Goal: Transaction & Acquisition: Register for event/course

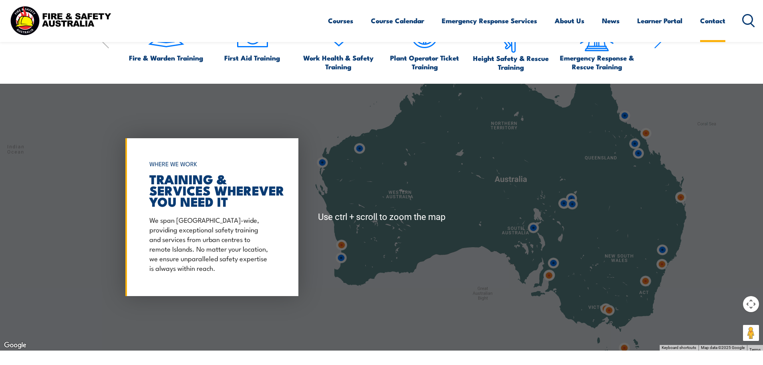
scroll to position [601, 0]
click at [708, 20] on link "Contact" at bounding box center [713, 20] width 25 height 21
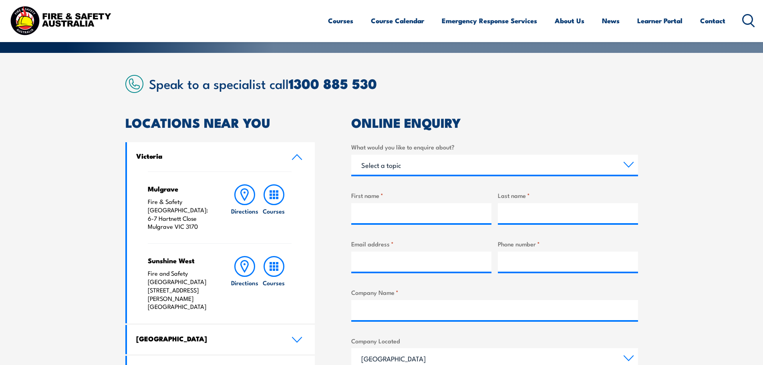
scroll to position [155, 0]
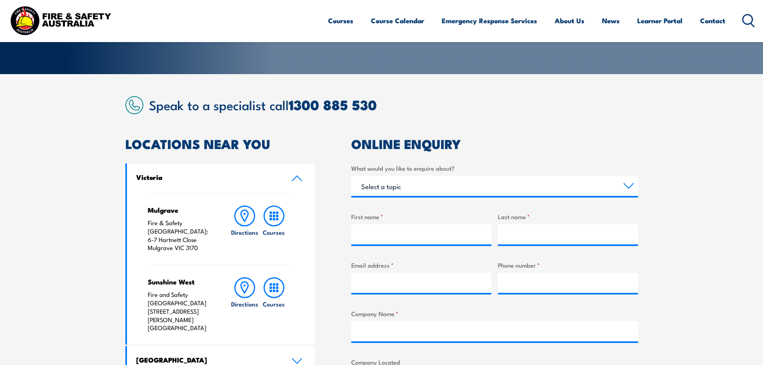
click at [300, 181] on icon at bounding box center [297, 178] width 11 height 6
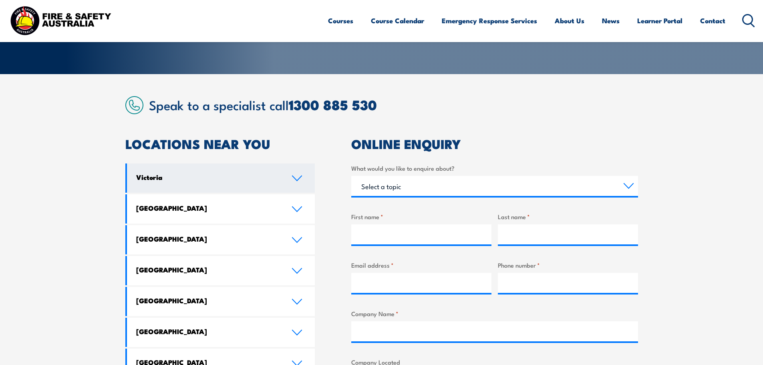
click at [300, 179] on icon at bounding box center [297, 178] width 11 height 6
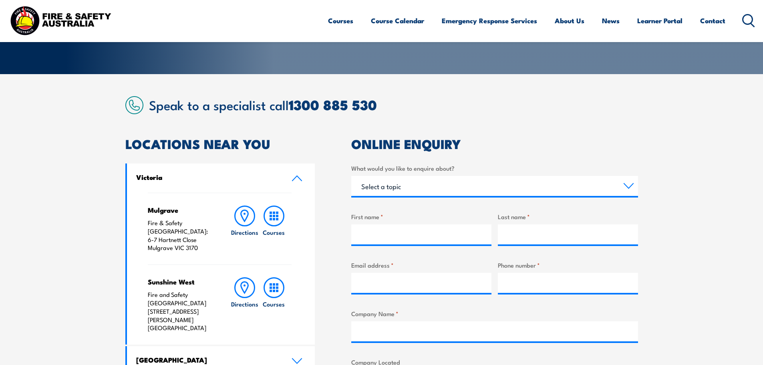
click at [300, 179] on icon at bounding box center [297, 178] width 9 height 5
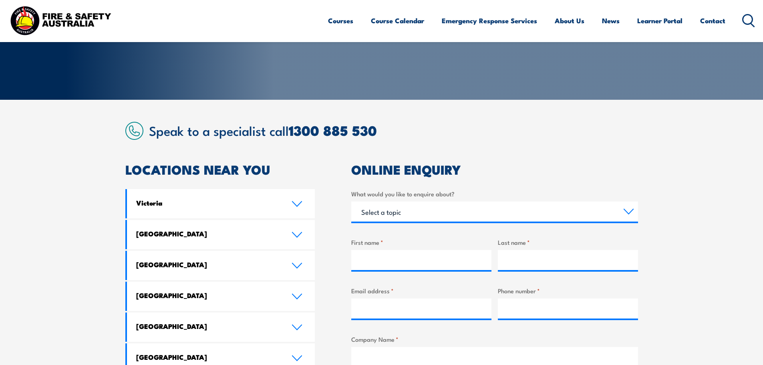
scroll to position [0, 0]
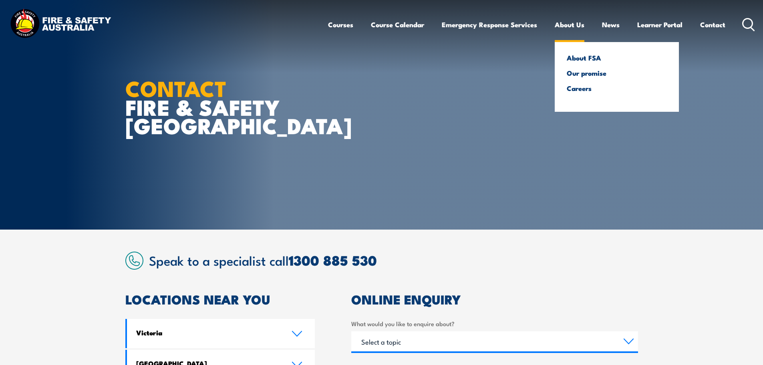
click at [570, 26] on link "About Us" at bounding box center [570, 24] width 30 height 21
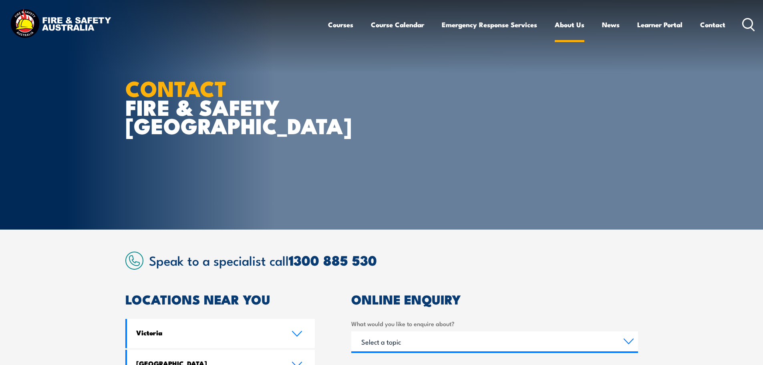
click at [566, 26] on link "About Us" at bounding box center [570, 24] width 30 height 21
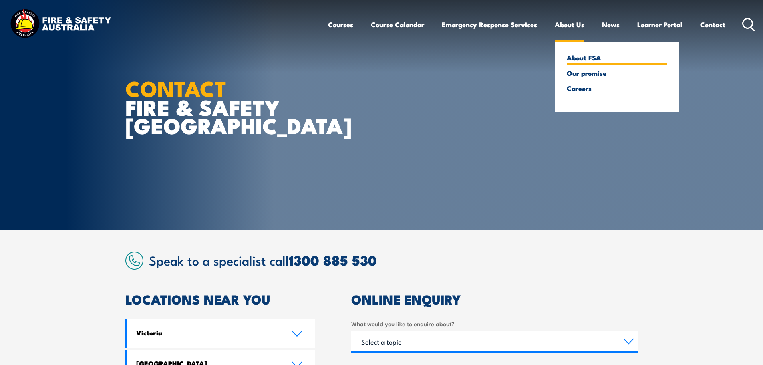
click at [575, 60] on link "About FSA" at bounding box center [617, 57] width 100 height 7
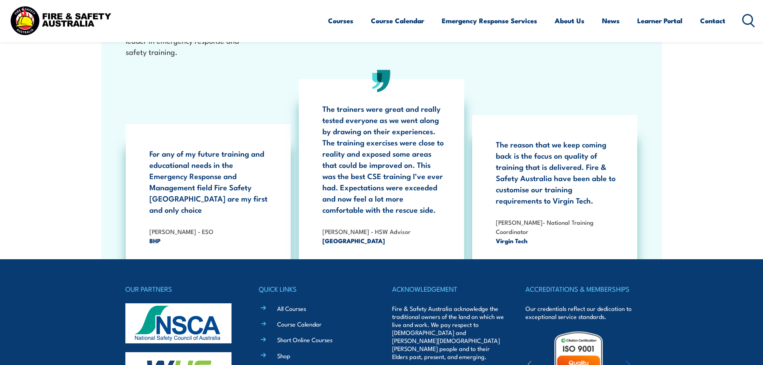
scroll to position [2600, 0]
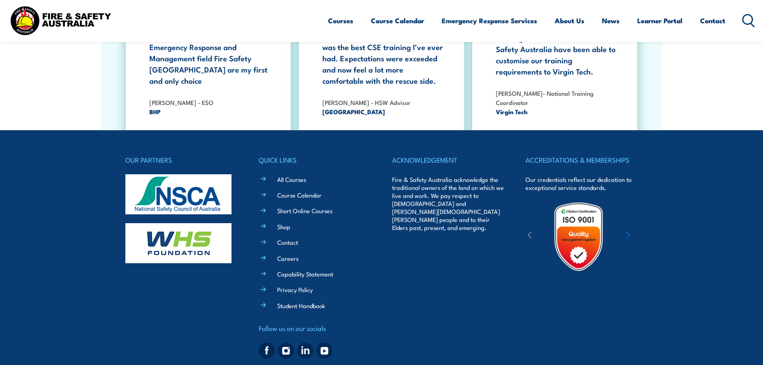
click at [214, 362] on div "© Copyright 2025 Fire & Safety Australia Pty Ltd, All Rights Reserved. National…" at bounding box center [381, 368] width 513 height 12
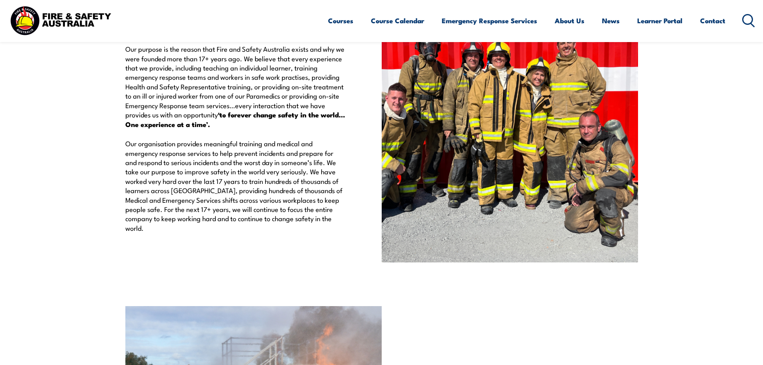
scroll to position [1398, 0]
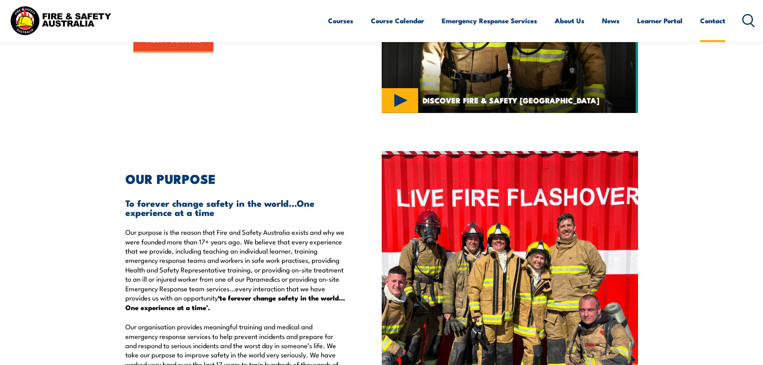
click at [716, 23] on link "Contact" at bounding box center [713, 20] width 25 height 21
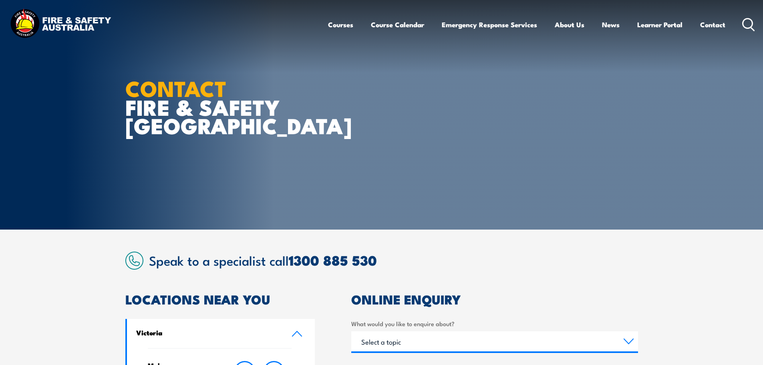
click at [575, 28] on link "About Us" at bounding box center [570, 24] width 30 height 21
click at [567, 24] on link "About Us" at bounding box center [570, 24] width 30 height 21
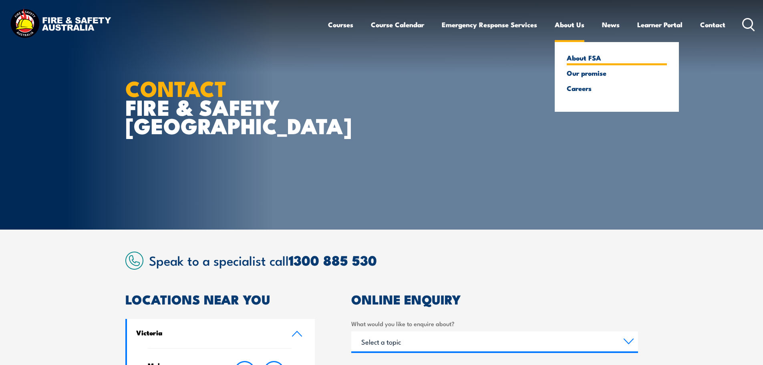
click at [570, 57] on link "About FSA" at bounding box center [617, 57] width 100 height 7
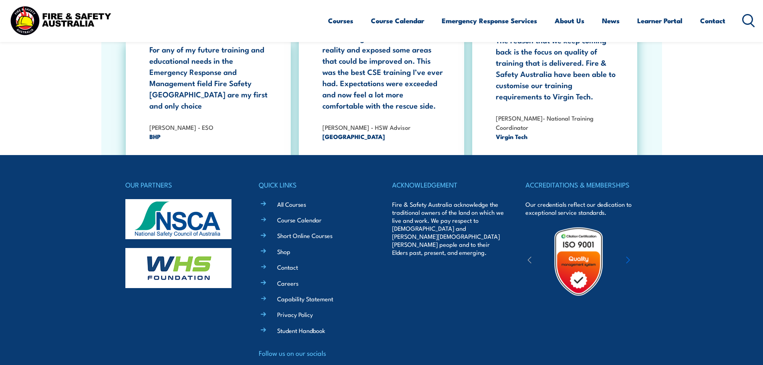
scroll to position [2600, 0]
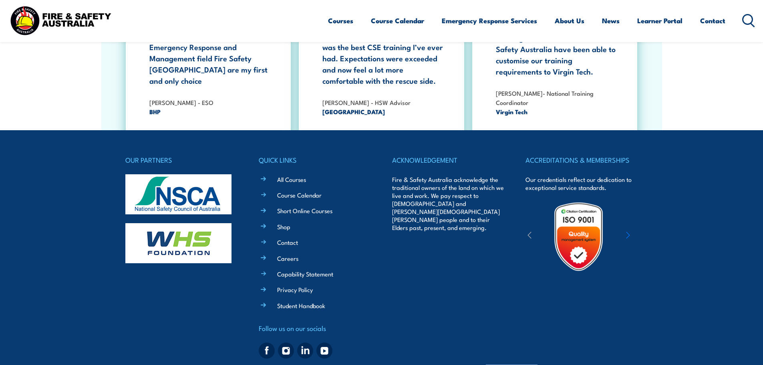
drag, startPoint x: 537, startPoint y: 349, endPoint x: 486, endPoint y: 349, distance: 51.7
click at [486, 365] on span "© Copyright 2025 Fire & Safety Australia Pty Ltd, All Rights Reserved. National…" at bounding box center [381, 369] width 429 height 8
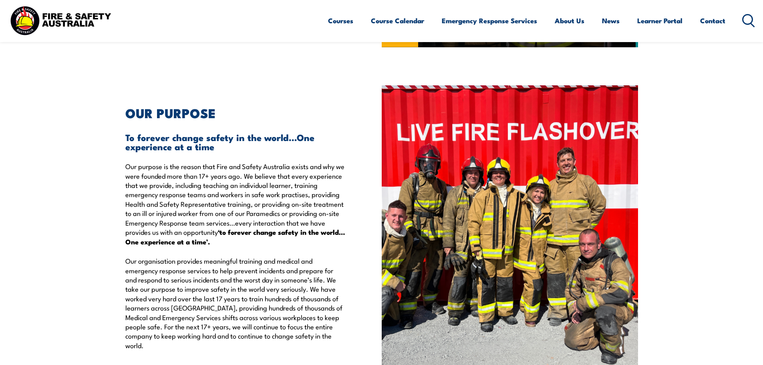
scroll to position [1331, 0]
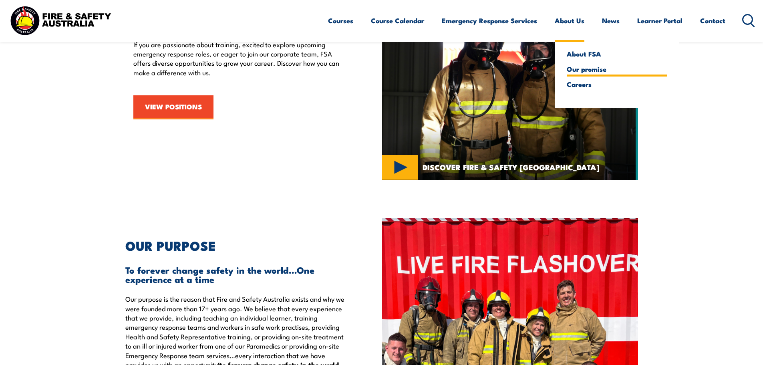
click at [579, 70] on link "Our promise" at bounding box center [617, 68] width 100 height 7
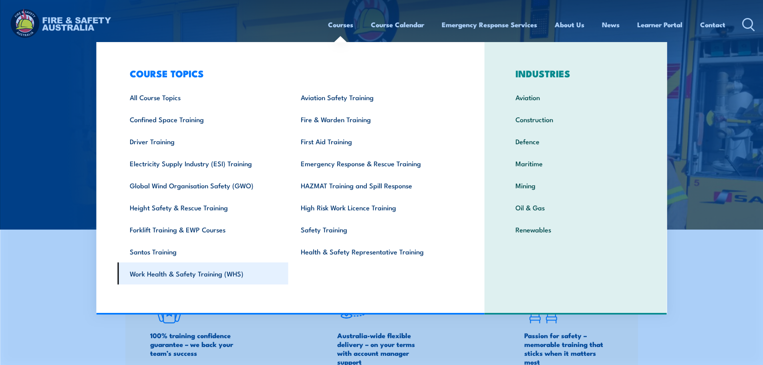
click at [185, 275] on link "Work Health & Safety Training (WHS)" at bounding box center [202, 273] width 171 height 22
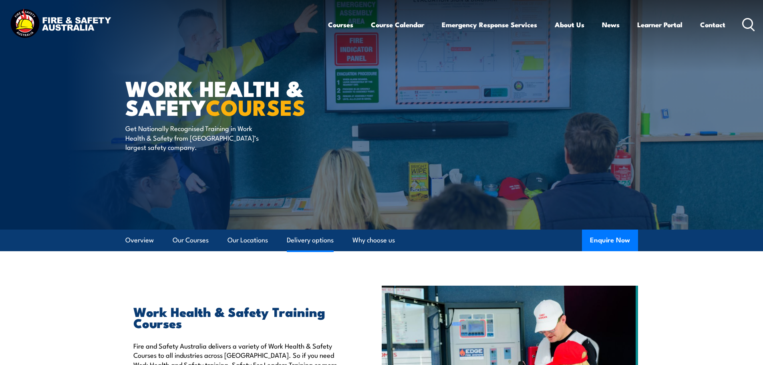
scroll to position [133, 0]
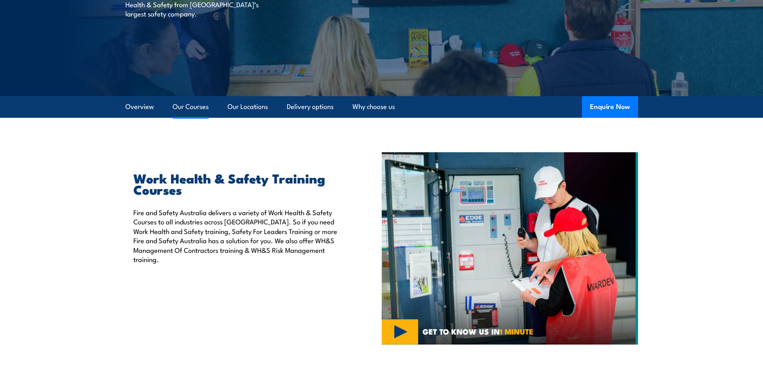
click at [186, 109] on link "Our Courses" at bounding box center [191, 106] width 36 height 21
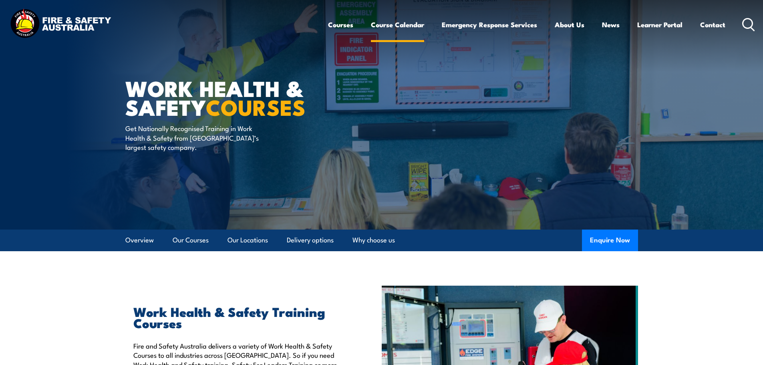
click at [392, 19] on link "Course Calendar" at bounding box center [397, 24] width 53 height 21
click at [392, 26] on link "Course Calendar" at bounding box center [397, 24] width 53 height 21
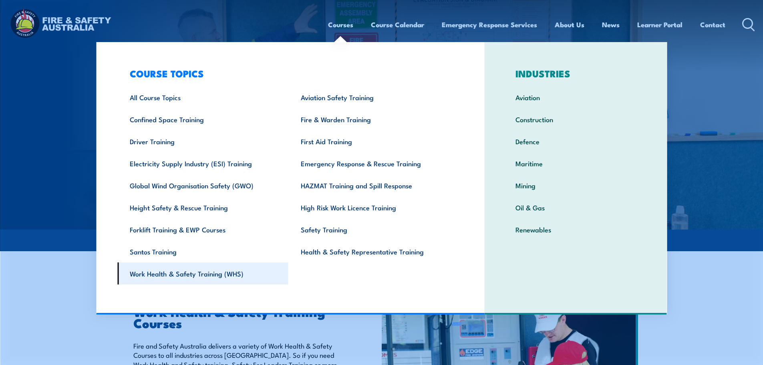
click at [198, 268] on link "Work Health & Safety Training (WHS)" at bounding box center [202, 273] width 171 height 22
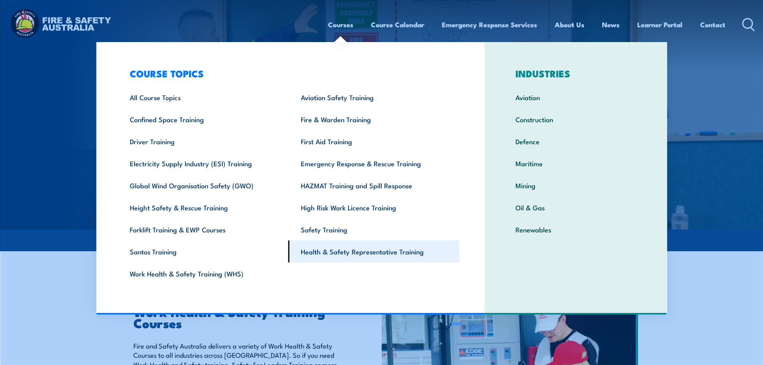
click at [356, 248] on link "Health & Safety Representative Training" at bounding box center [374, 251] width 171 height 22
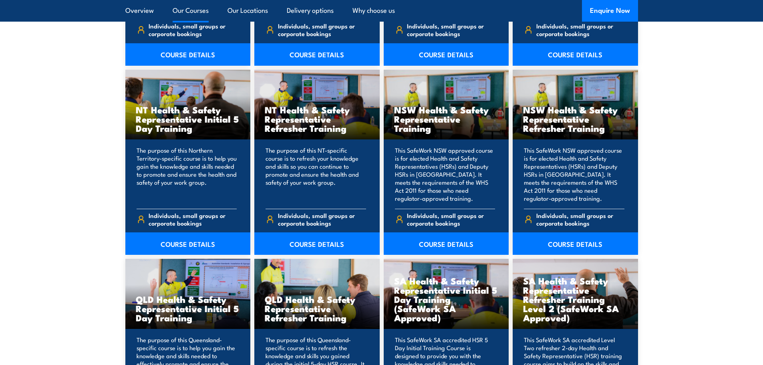
scroll to position [935, 0]
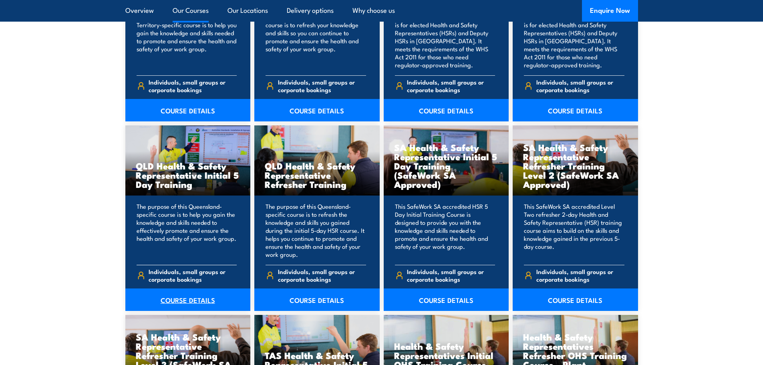
click at [172, 306] on link "COURSE DETAILS" at bounding box center [187, 300] width 125 height 22
click at [174, 301] on link "COURSE DETAILS" at bounding box center [187, 300] width 125 height 22
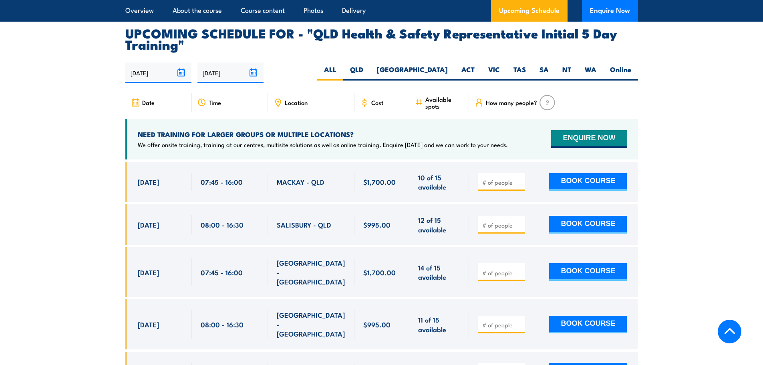
scroll to position [1470, 0]
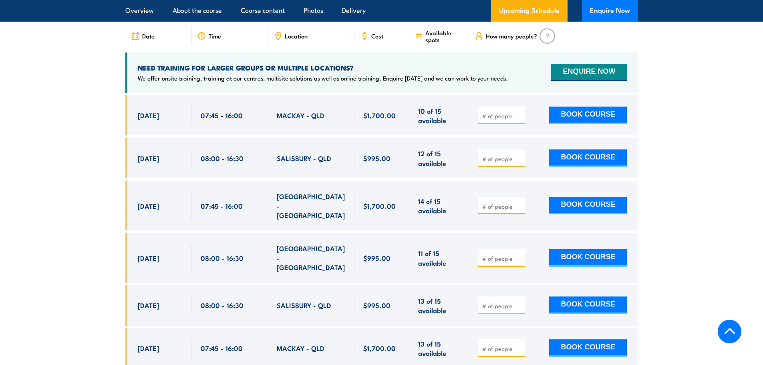
click at [507, 254] on input "number" at bounding box center [502, 258] width 40 height 8
type input "1"
click at [587, 249] on button "BOOK COURSE" at bounding box center [588, 258] width 78 height 18
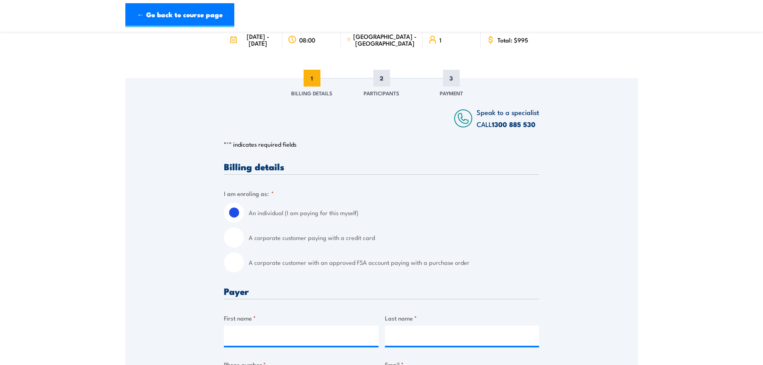
scroll to position [133, 0]
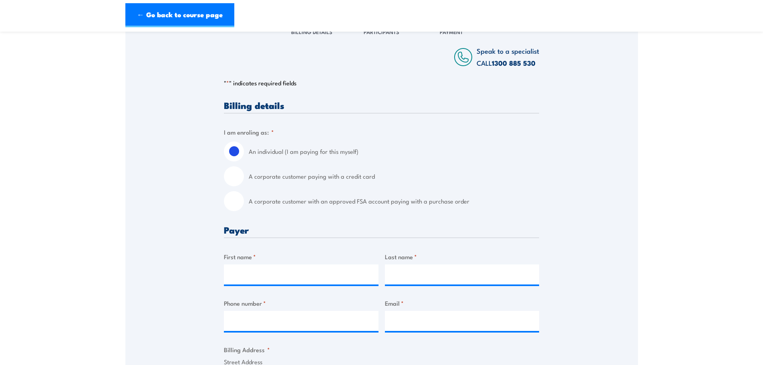
click at [240, 210] on input "A corporate customer with an approved FSA account paying with a purchase order" at bounding box center [234, 201] width 20 height 20
radio input "true"
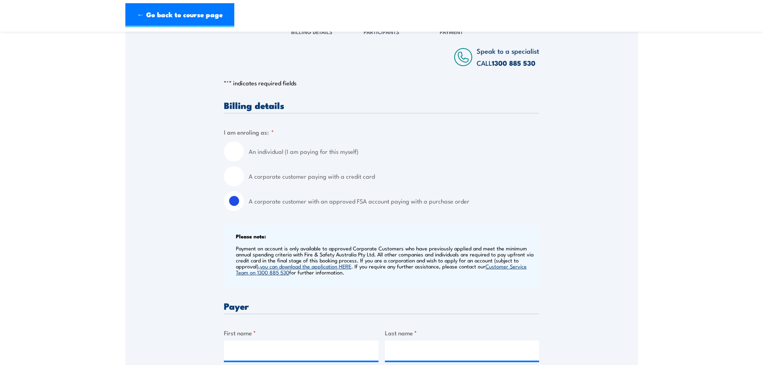
scroll to position [267, 0]
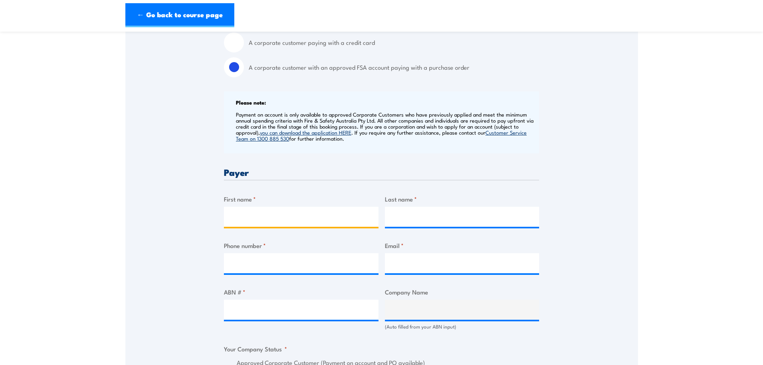
click at [259, 218] on input "First name *" at bounding box center [301, 217] width 155 height 20
type input "Alistair"
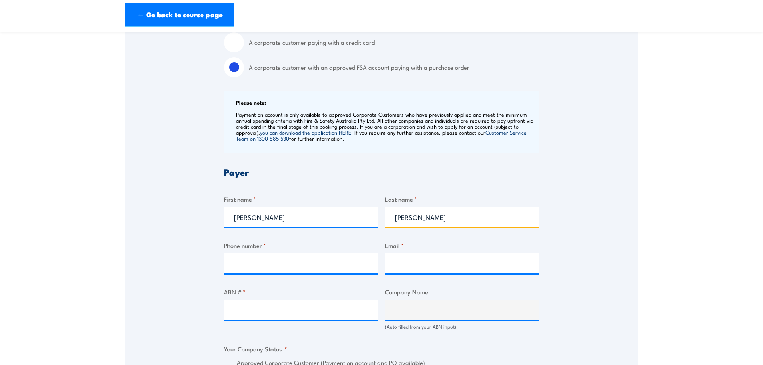
type input "Bulmer"
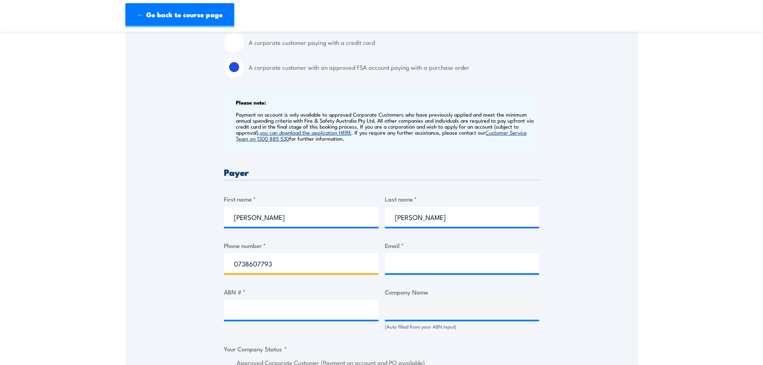
type input "0738607793"
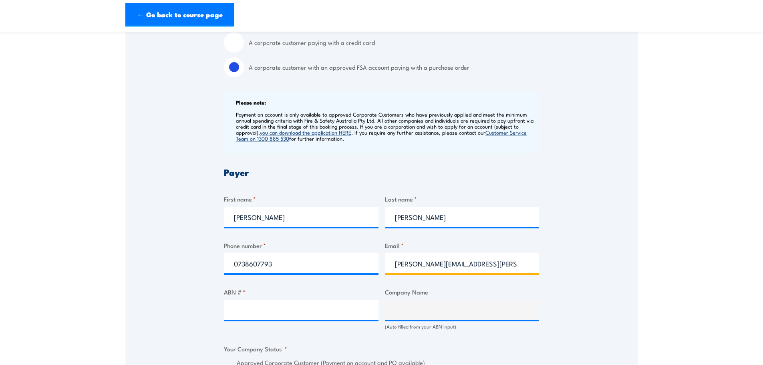
type input "alistair.bulmer@ebgames.com"
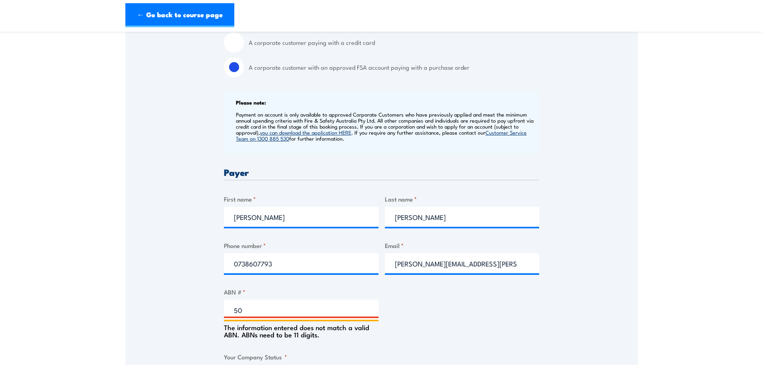
click at [250, 320] on input "50" at bounding box center [301, 310] width 155 height 20
drag, startPoint x: 258, startPoint y: 318, endPoint x: 209, endPoint y: 313, distance: 50.0
paste input "077 681 442"
type input "50 077 681 442"
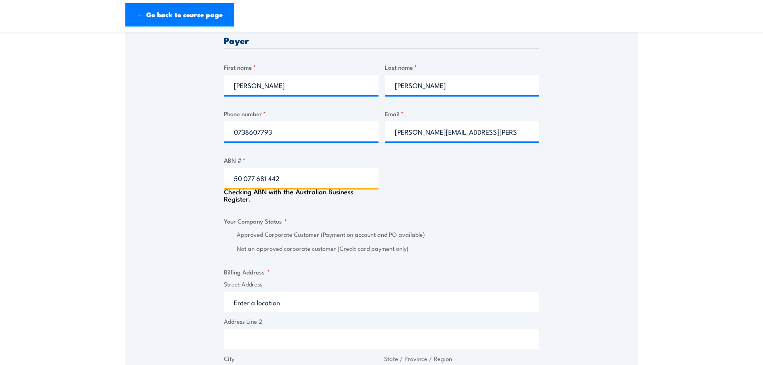
scroll to position [401, 0]
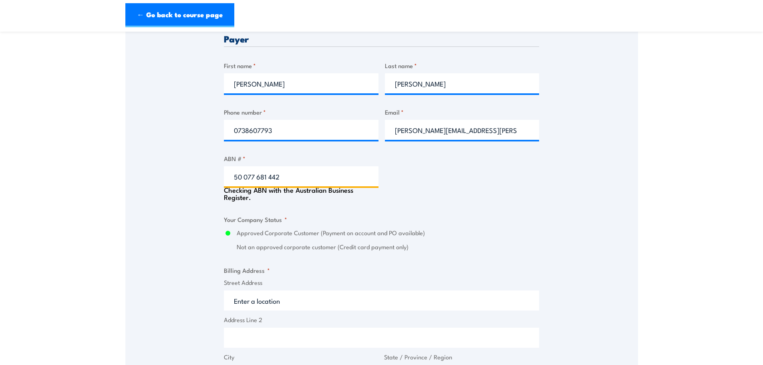
type input "ELECTRONICS BOUTIQUE AUSTRALIA PTY LIMITED"
radio input "true"
type input "50 077 681 442"
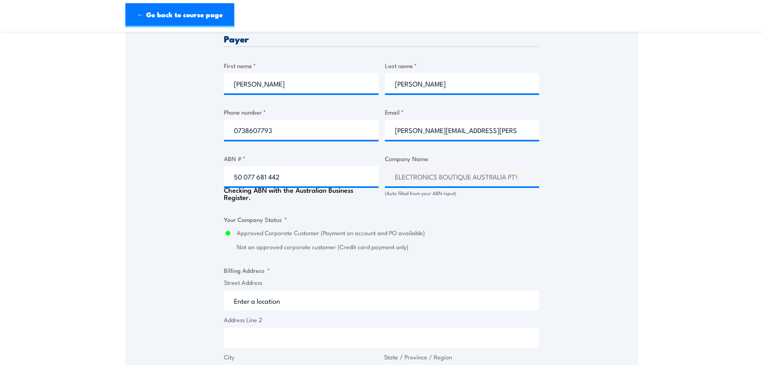
click at [430, 223] on fieldset "Your Company Status * Approved Corporate Customer (Payment on account and PO av…" at bounding box center [381, 233] width 315 height 37
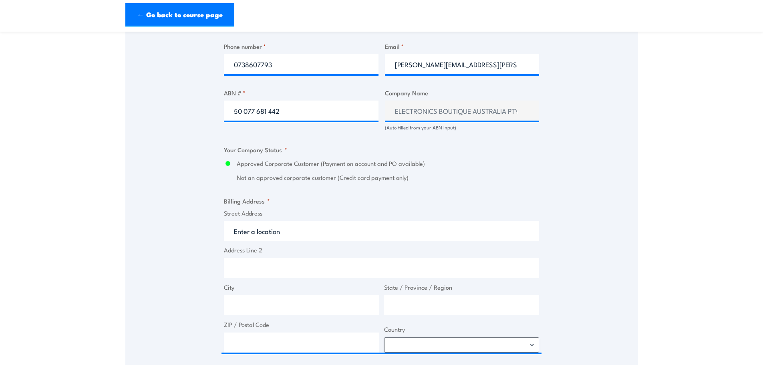
scroll to position [468, 0]
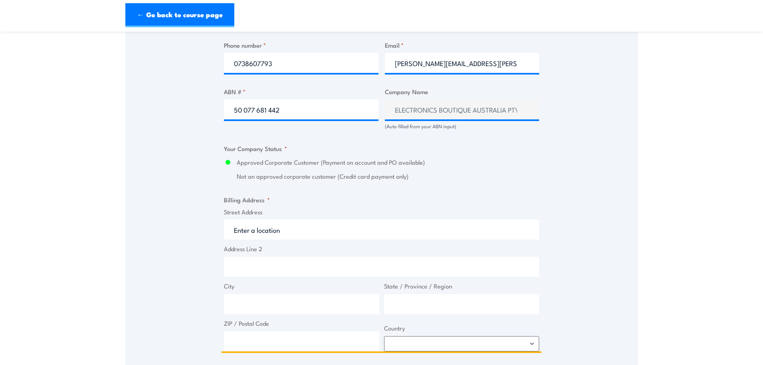
click at [309, 236] on input "Street Address" at bounding box center [381, 230] width 315 height 20
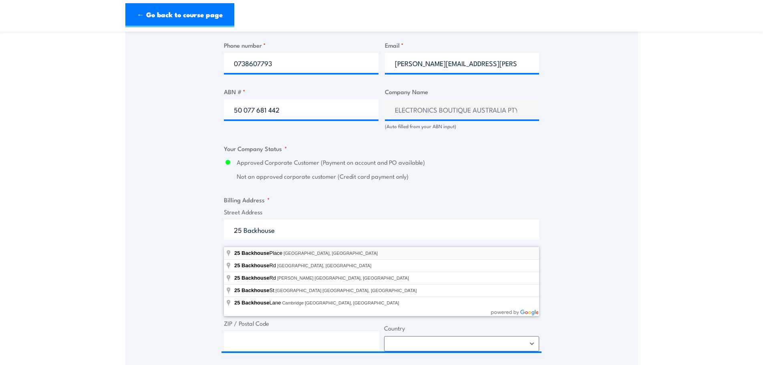
type input "25 Backhouse Place, Eagle Farm QLD, Australia"
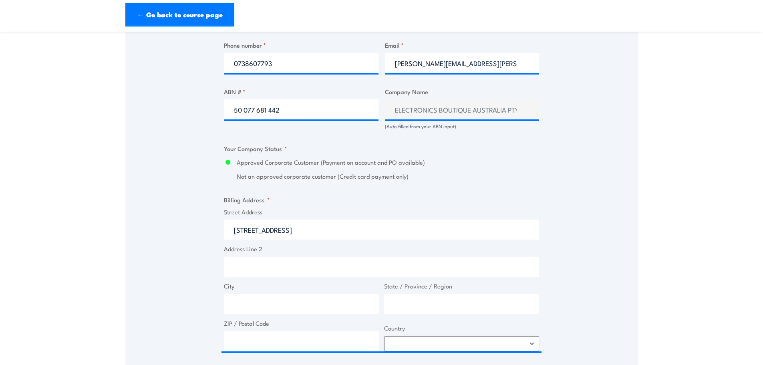
type input "25 Backhouse Pl"
type input "Eagle Farm"
type input "Queensland"
type input "4009"
select select "Australia"
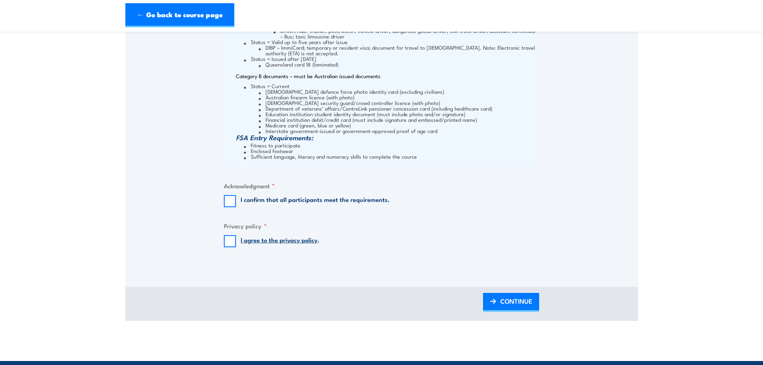
scroll to position [1069, 0]
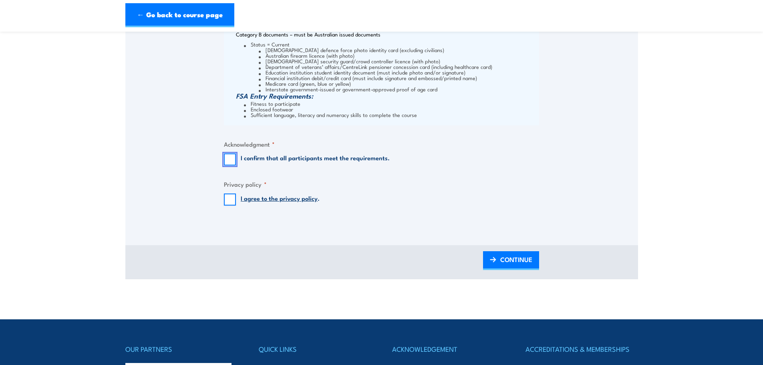
click at [228, 163] on input "I confirm that all participants meet the requirements." at bounding box center [230, 159] width 12 height 12
checkbox input "true"
click at [229, 206] on input "I agree to the privacy policy ." at bounding box center [230, 200] width 12 height 12
checkbox input "true"
click at [499, 264] on link "CONTINUE" at bounding box center [511, 260] width 56 height 19
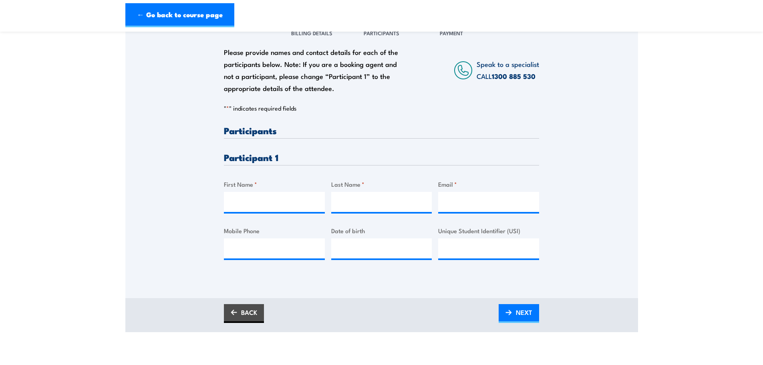
scroll to position [133, 0]
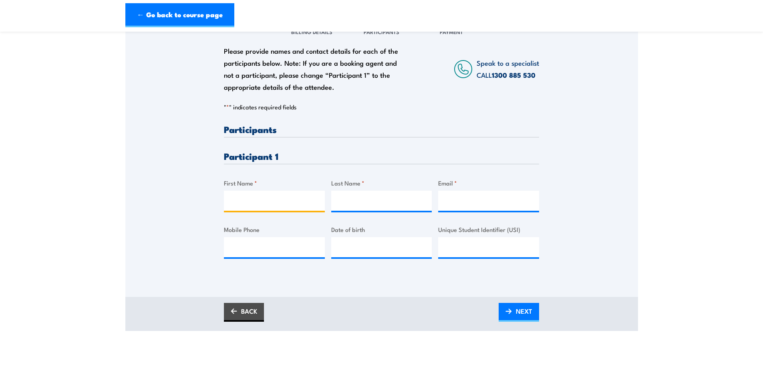
click at [250, 208] on input "First Name *" at bounding box center [274, 201] width 101 height 20
click at [269, 208] on input "First Name *" at bounding box center [274, 201] width 101 height 20
type input "John"
type input "Ethell"
click at [482, 211] on input "Email *" at bounding box center [488, 201] width 101 height 20
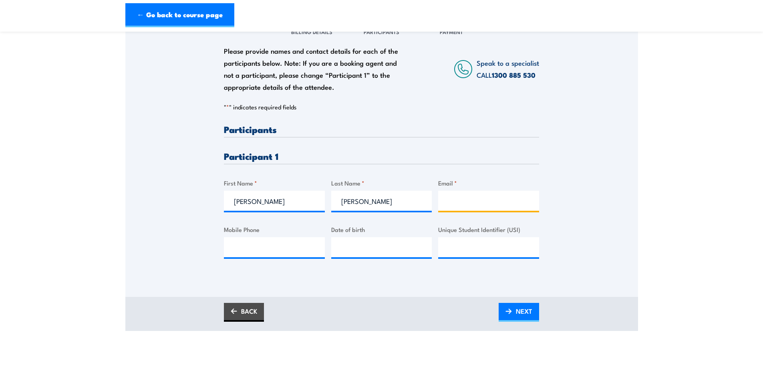
paste input "johnethell@gmail.com"
type input "johnethell@gmail.com"
click at [252, 257] on input "Mobile Phone" at bounding box center [274, 247] width 101 height 20
drag, startPoint x: 253, startPoint y: 257, endPoint x: 275, endPoint y: 259, distance: 21.7
click at [253, 257] on input "Mobile Phone" at bounding box center [274, 247] width 101 height 20
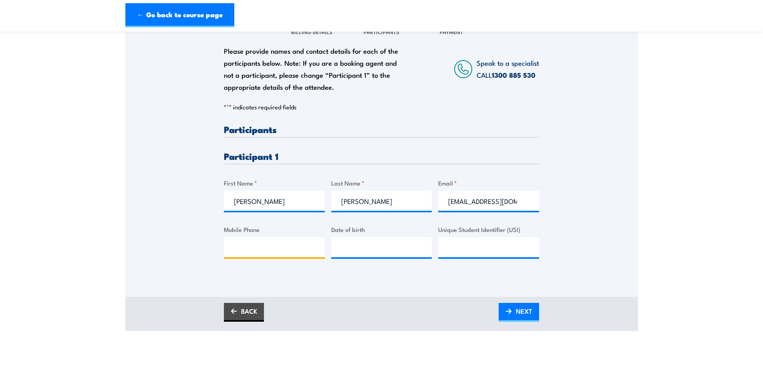
paste input "0429880303"
type input "0429880303"
click at [373, 257] on input "__/__/____" at bounding box center [381, 247] width 101 height 20
type input "08/02/1993"
drag, startPoint x: 488, startPoint y: 253, endPoint x: 513, endPoint y: 250, distance: 25.4
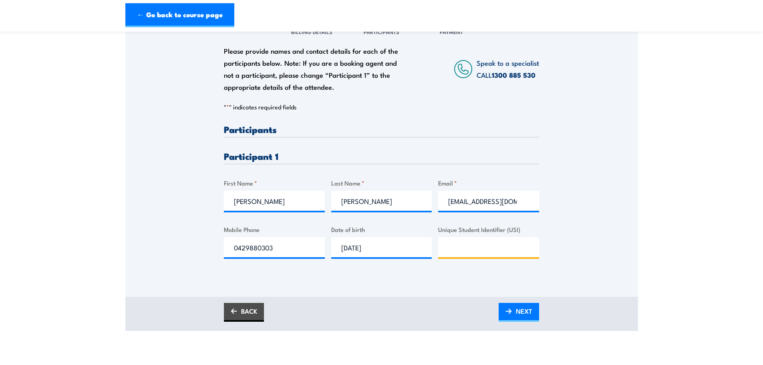
click at [488, 253] on input "Unique Student Identifier (USI)" at bounding box center [488, 247] width 101 height 20
paste input "KQ6LNXT6DU"
type input "KQ6LNXT6DU"
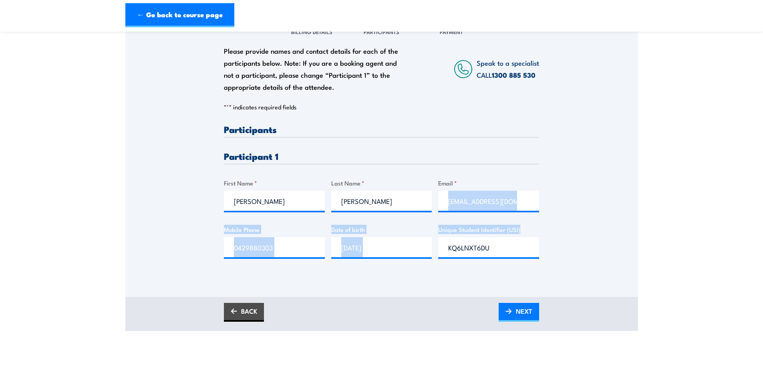
click at [597, 224] on div "Please provide names and contact details for each of the participants below. No…" at bounding box center [381, 146] width 513 height 258
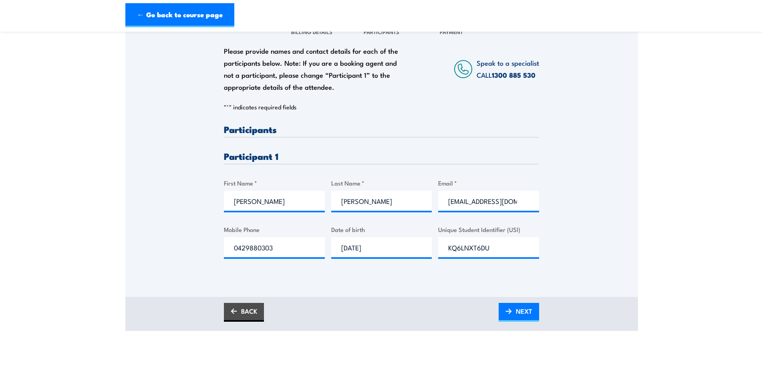
click at [627, 253] on div "Please provide names and contact details for each of the participants below. No…" at bounding box center [381, 146] width 513 height 258
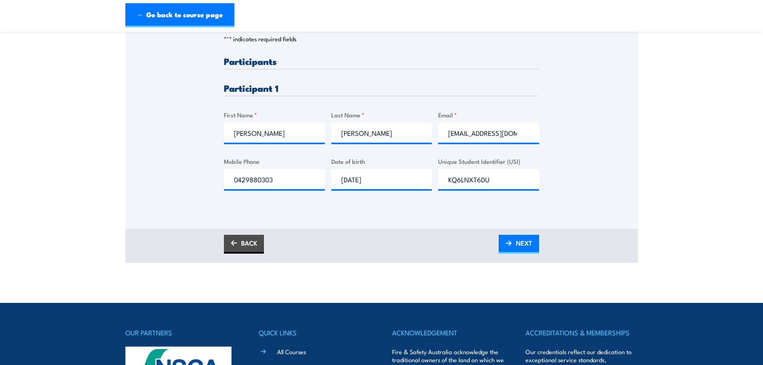
scroll to position [267, 0]
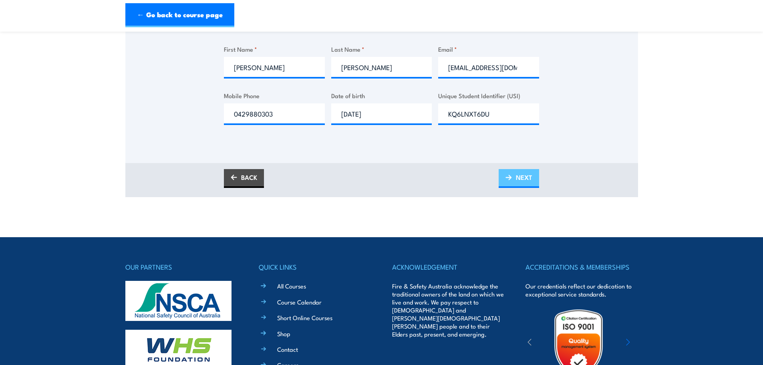
click at [522, 180] on span "NEXT" at bounding box center [524, 177] width 16 height 21
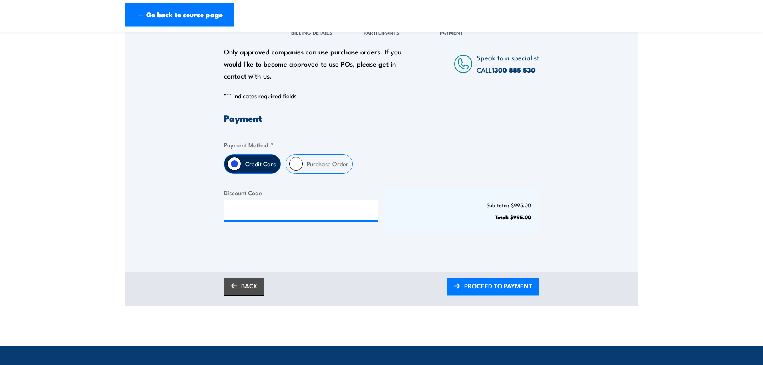
scroll to position [133, 0]
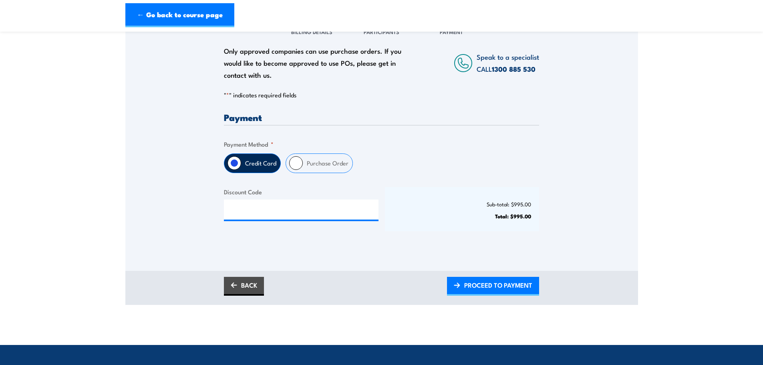
click at [317, 172] on label "Purchase Order" at bounding box center [328, 163] width 50 height 19
click at [303, 170] on input "Purchase Order" at bounding box center [296, 163] width 14 height 14
radio input "true"
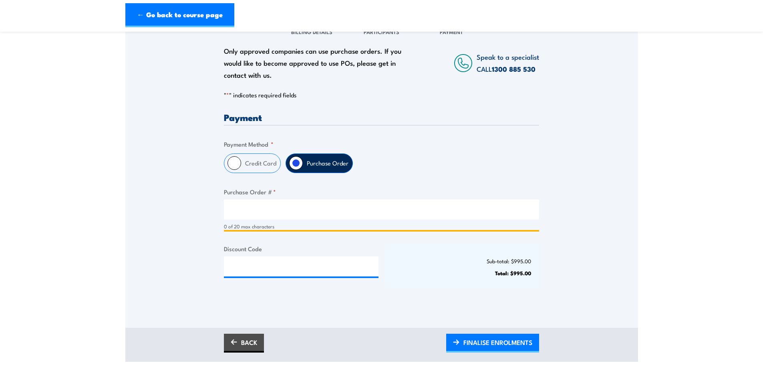
click at [272, 220] on input "Purchase Order # *" at bounding box center [381, 210] width 315 height 20
type input "A"
type input "BULMER010925"
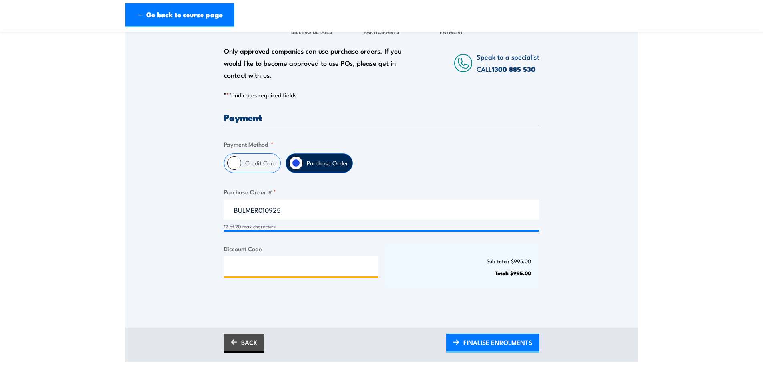
click at [339, 276] on input "Discount Code" at bounding box center [301, 266] width 155 height 20
type input "NSCABRONZE25!"
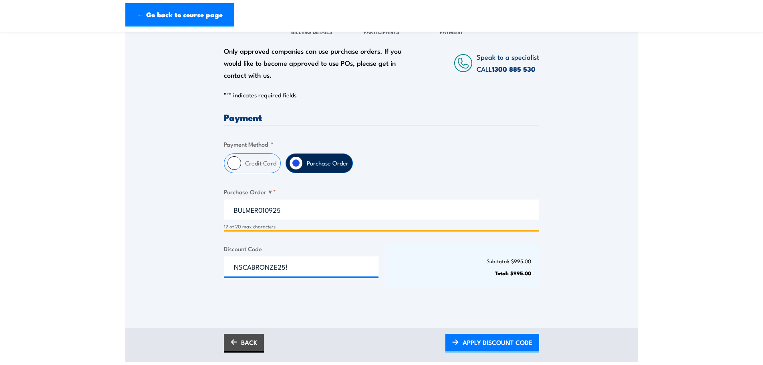
click at [308, 220] on input "BULMER010925" at bounding box center [381, 210] width 315 height 20
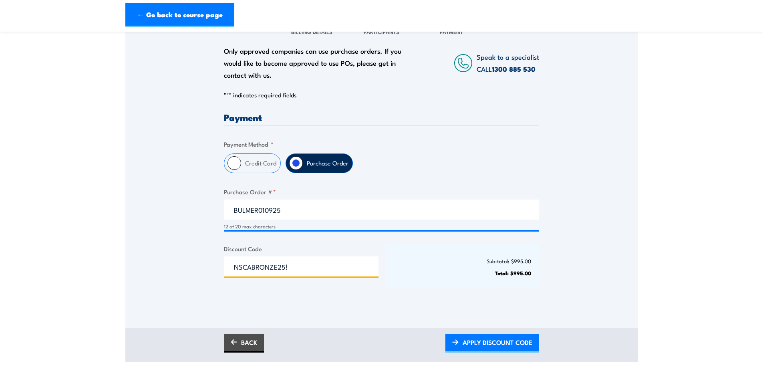
click at [310, 274] on input "NSCABRONZE25!" at bounding box center [301, 266] width 155 height 20
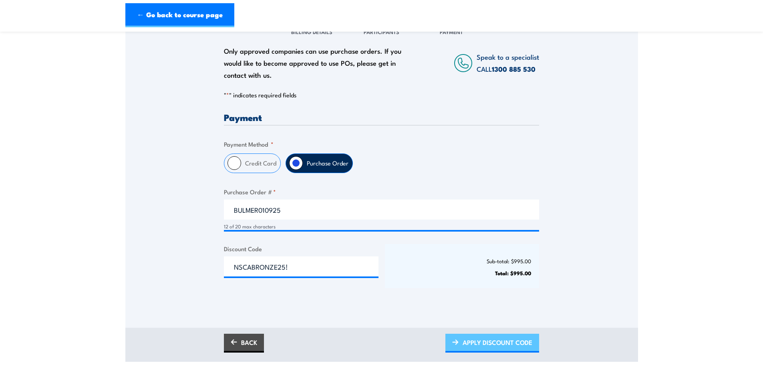
click at [473, 348] on span "APPLY DISCOUNT CODE" at bounding box center [498, 342] width 70 height 21
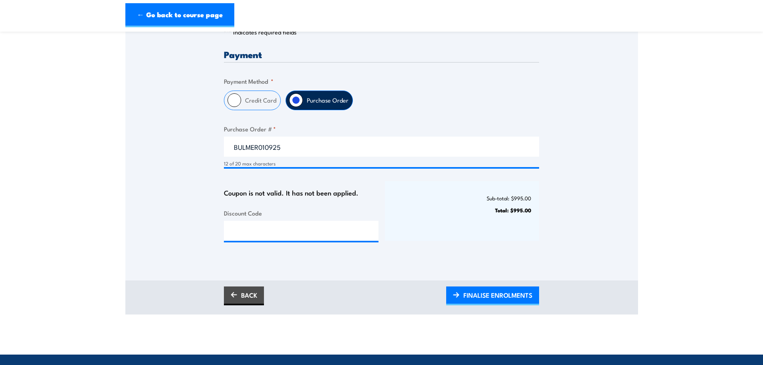
scroll to position [200, 0]
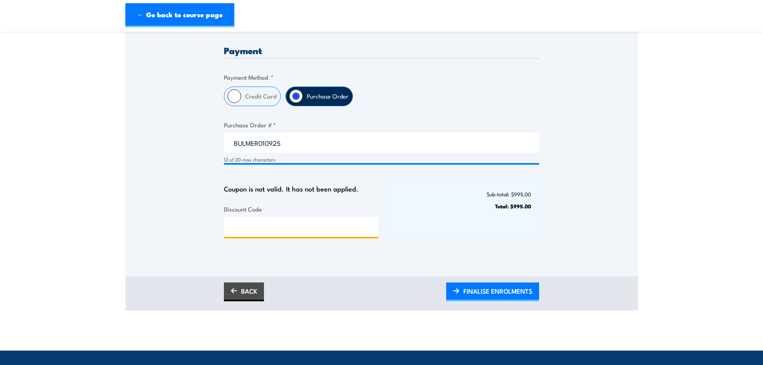
click at [289, 237] on input "Discount Code" at bounding box center [301, 227] width 155 height 20
type input "nscabronze25!"
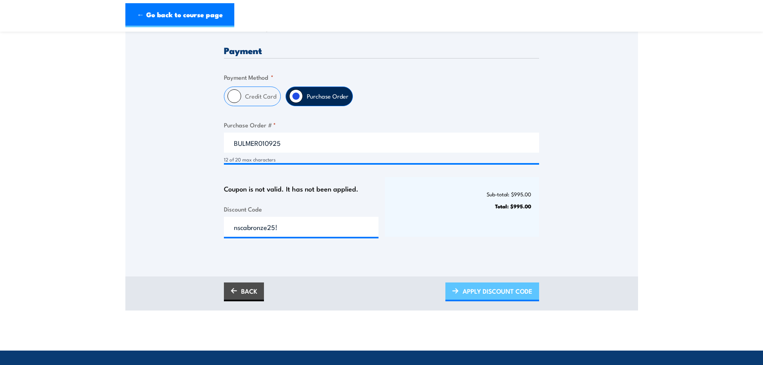
click at [496, 301] on span "APPLY DISCOUNT CODE" at bounding box center [498, 291] width 70 height 21
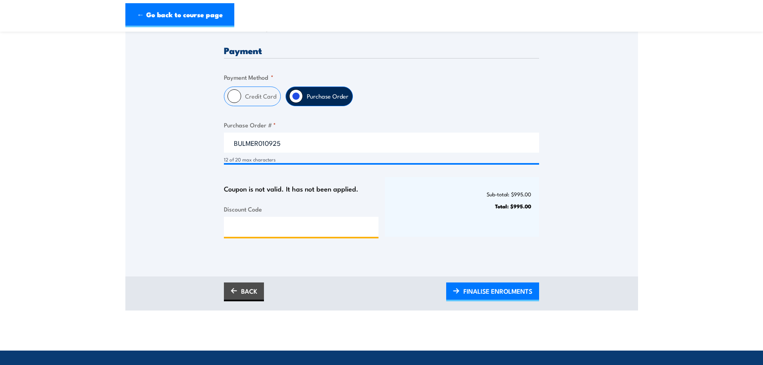
click at [299, 237] on input "Discount Code" at bounding box center [301, 227] width 155 height 20
paste input "NSCABRONZE2025!"
type input "NSCABRONZE2025!"
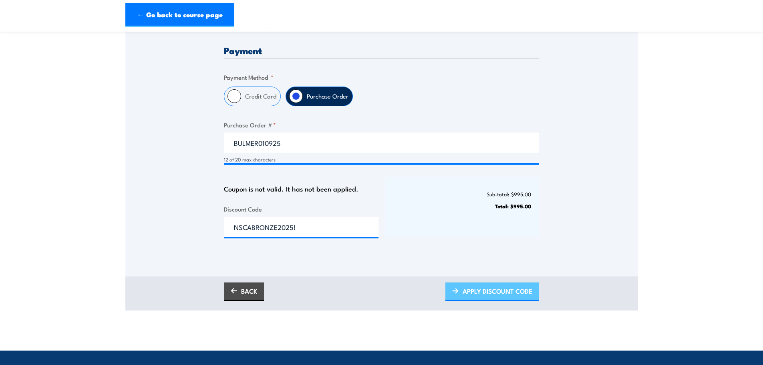
click at [498, 298] on span "APPLY DISCOUNT CODE" at bounding box center [498, 291] width 70 height 21
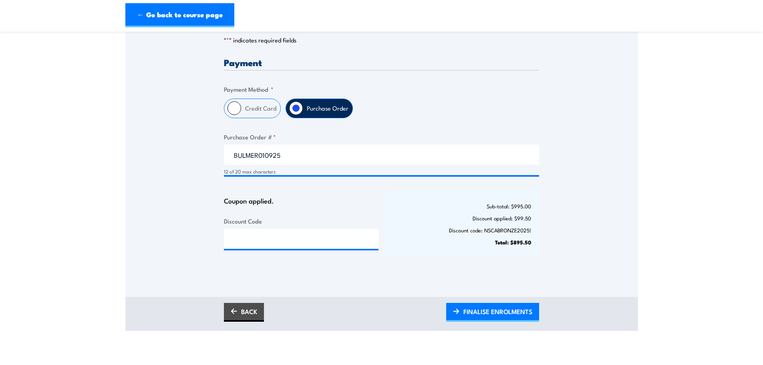
scroll to position [267, 0]
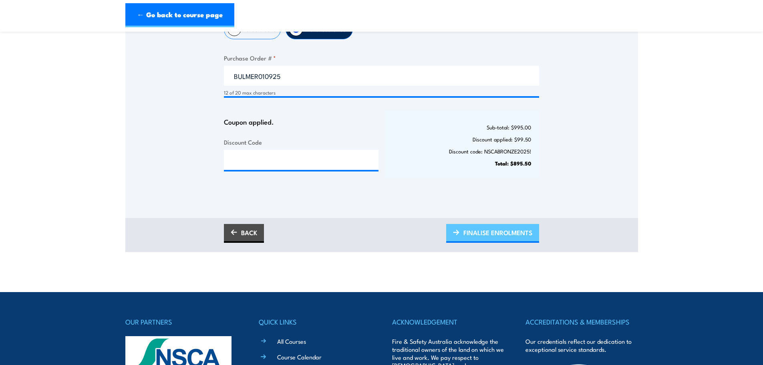
click at [493, 241] on span "FINALISE ENROLMENTS" at bounding box center [498, 232] width 69 height 21
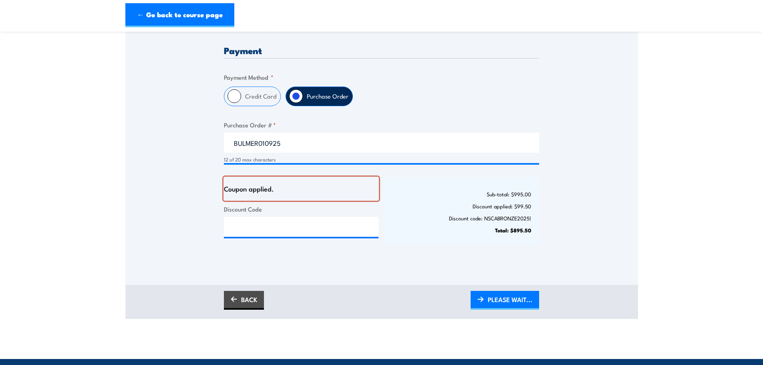
scroll to position [67, 0]
